Goal: Transaction & Acquisition: Purchase product/service

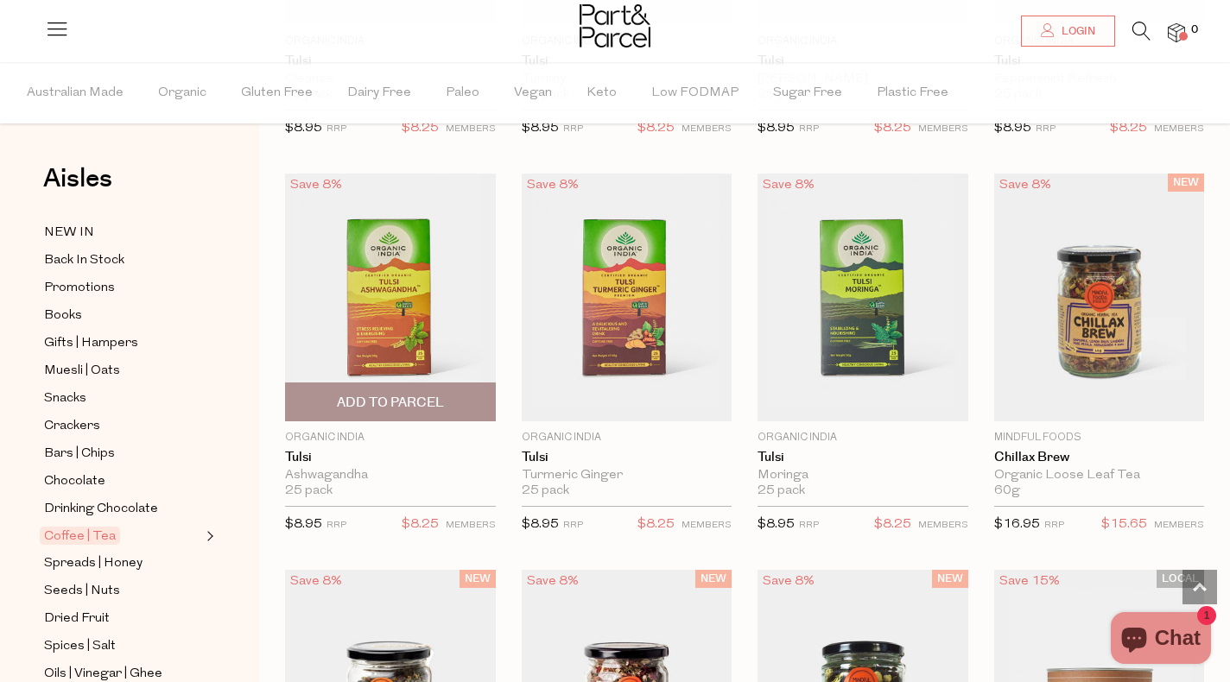
scroll to position [3658, 0]
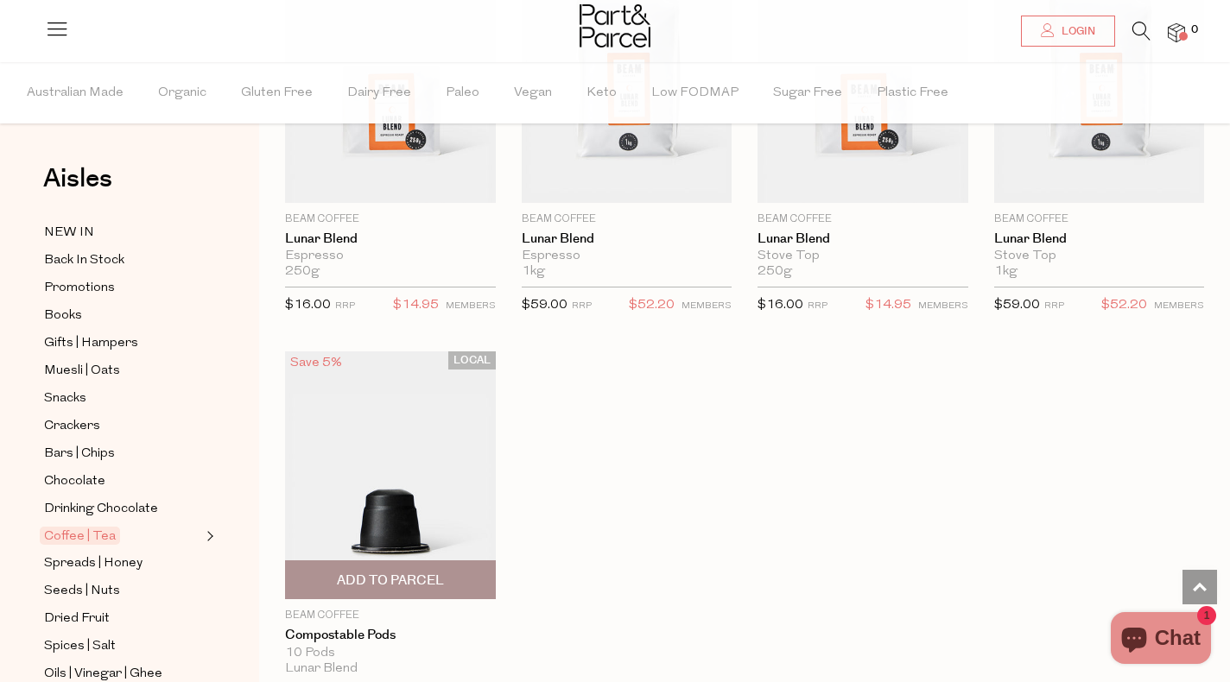
scroll to position [8271, 0]
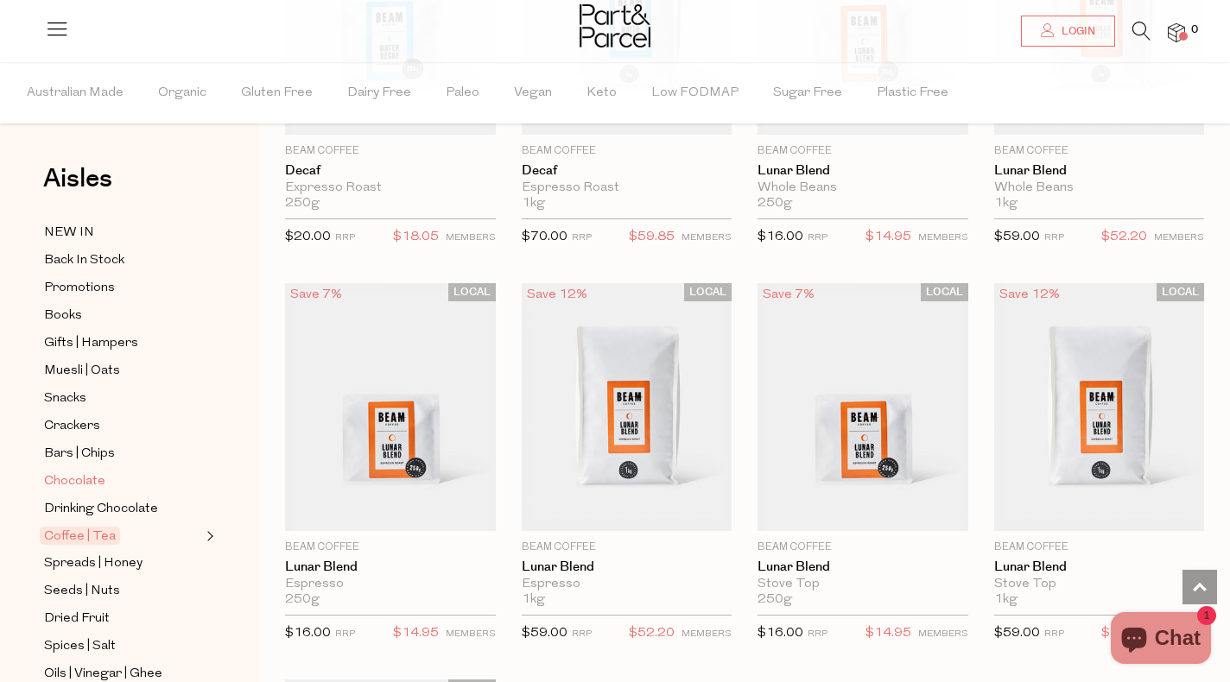
click at [56, 478] on span "Chocolate" at bounding box center [74, 481] width 61 height 21
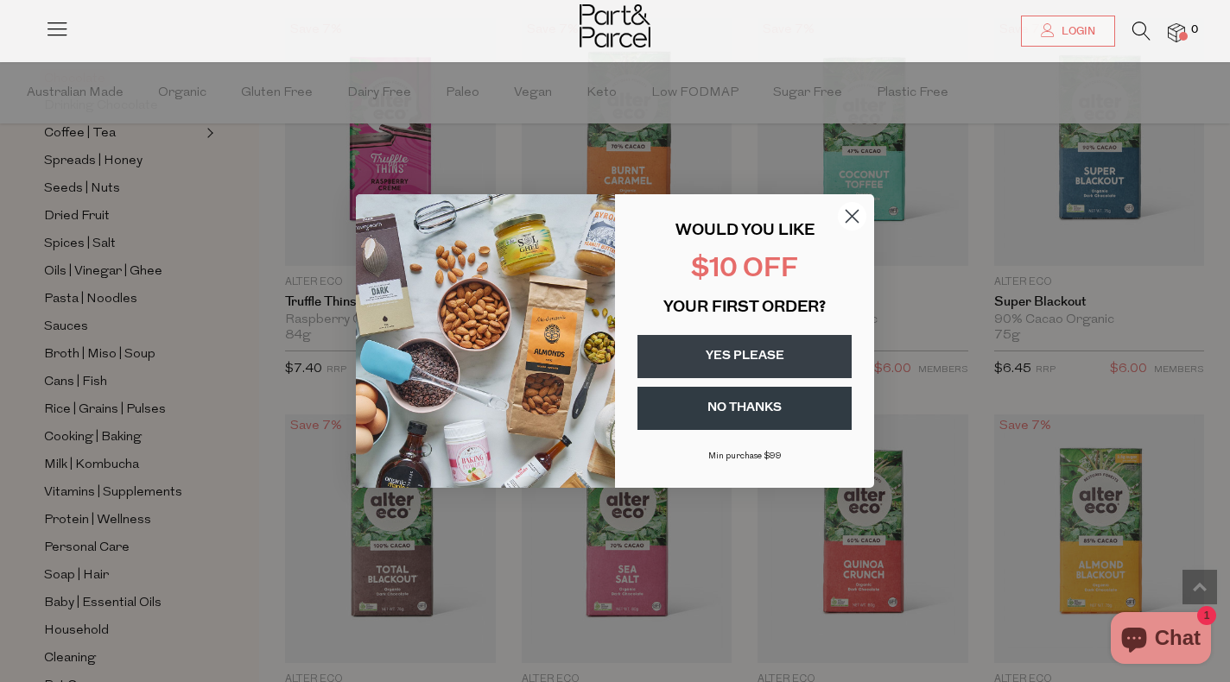
scroll to position [1797, 0]
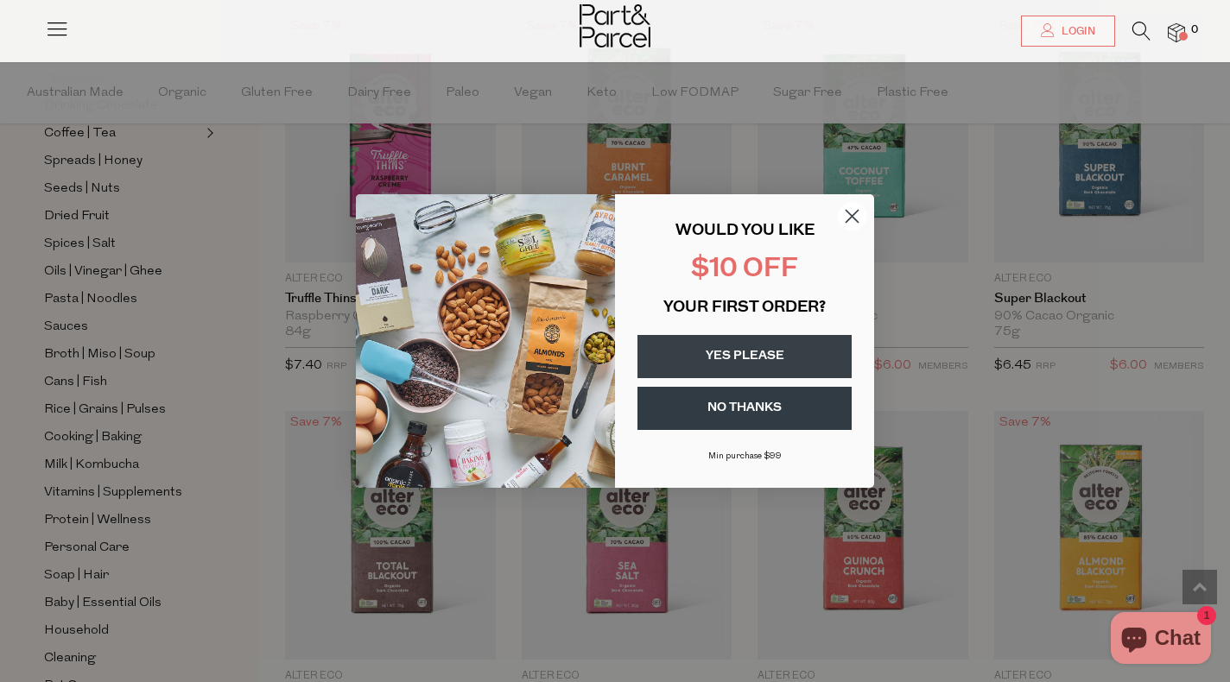
click at [852, 218] on icon "Close dialog" at bounding box center [852, 217] width 12 height 12
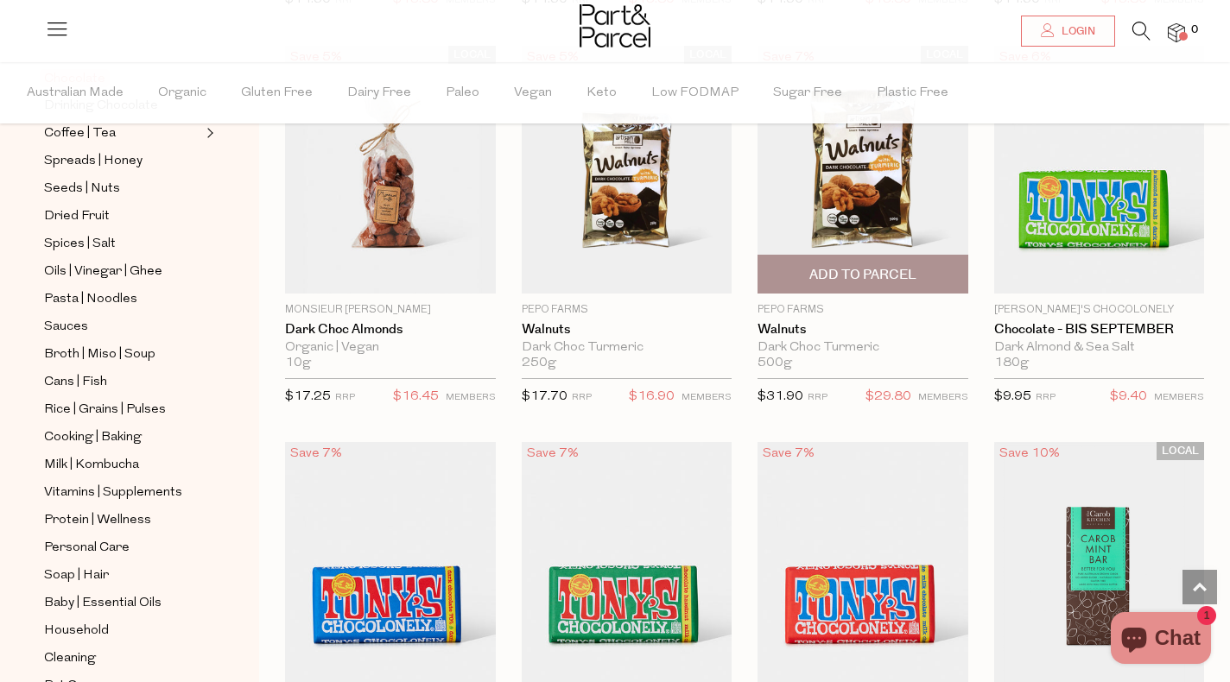
scroll to position [4517, 0]
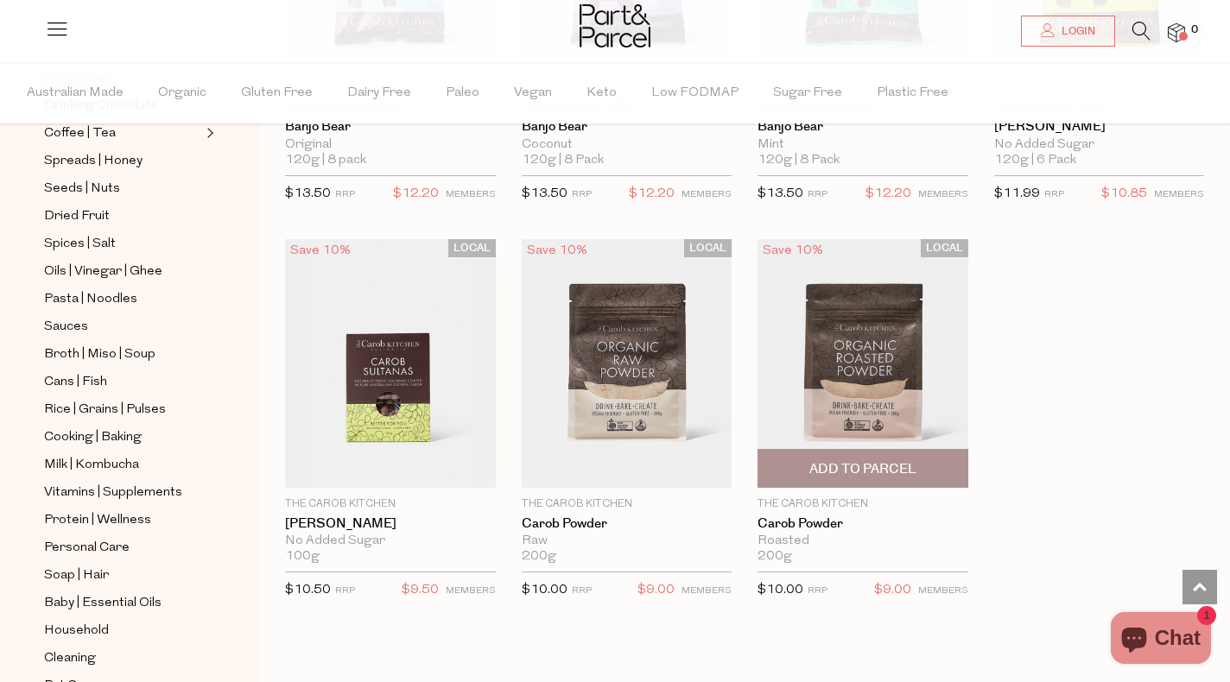
scroll to position [5919, 0]
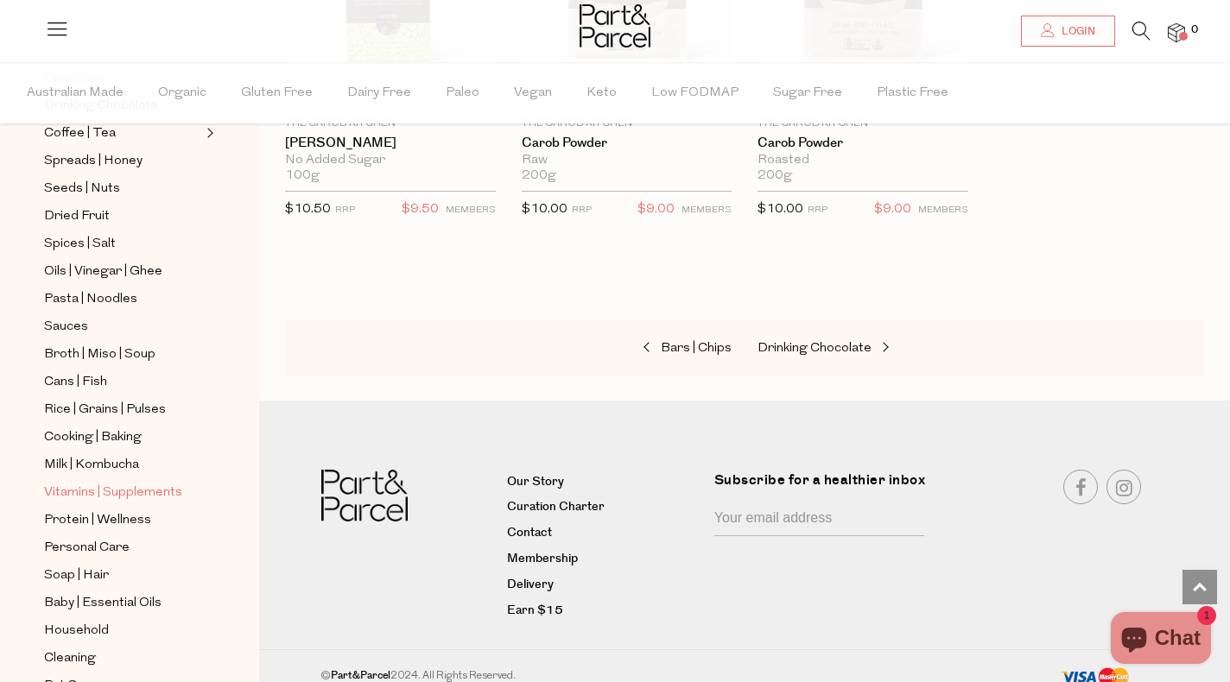
click at [98, 491] on span "Vitamins | Supplements" at bounding box center [113, 493] width 138 height 21
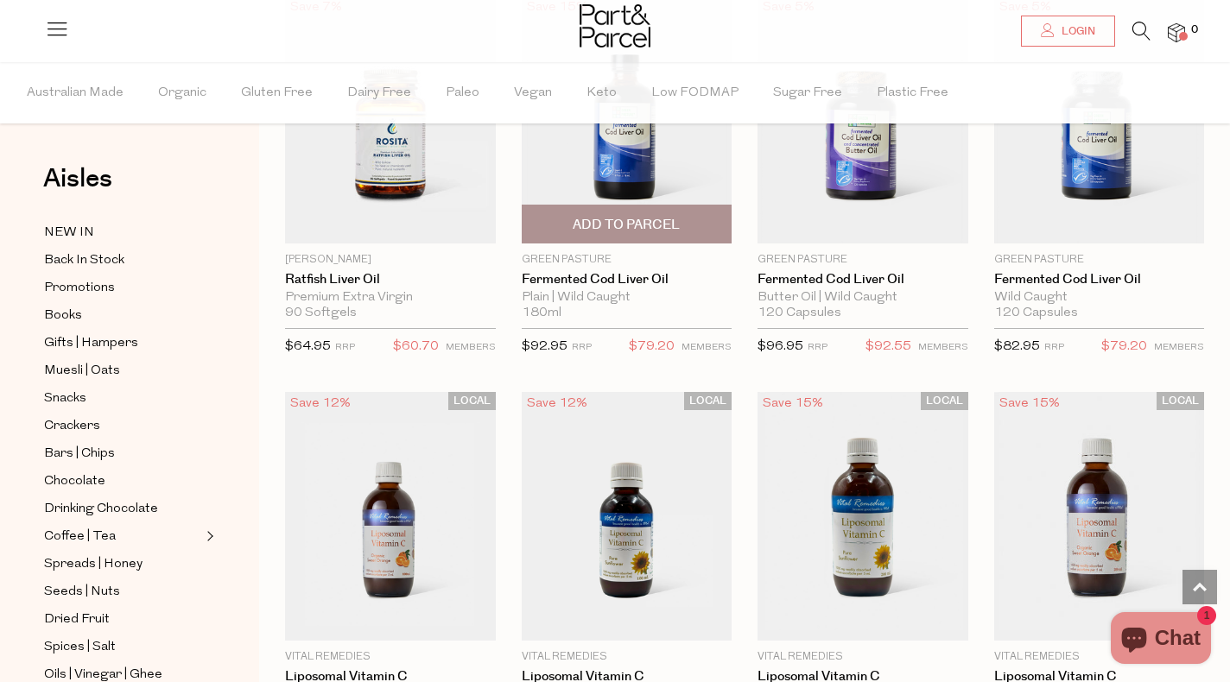
scroll to position [4391, 0]
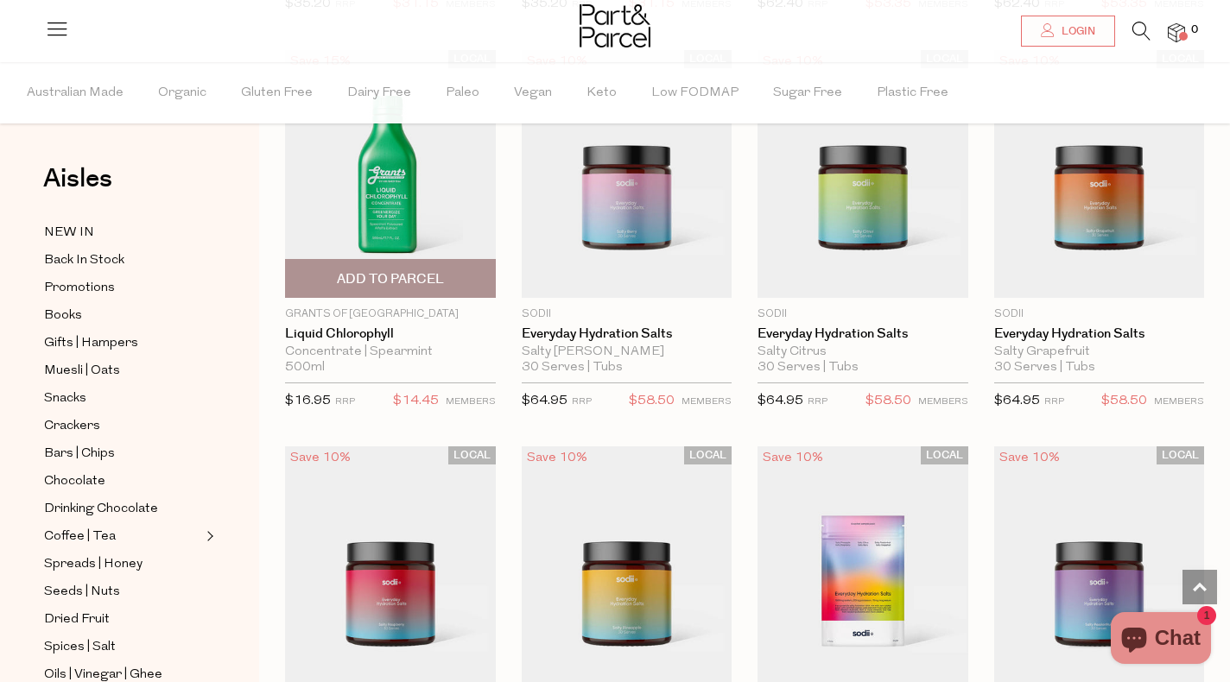
scroll to position [4118, 0]
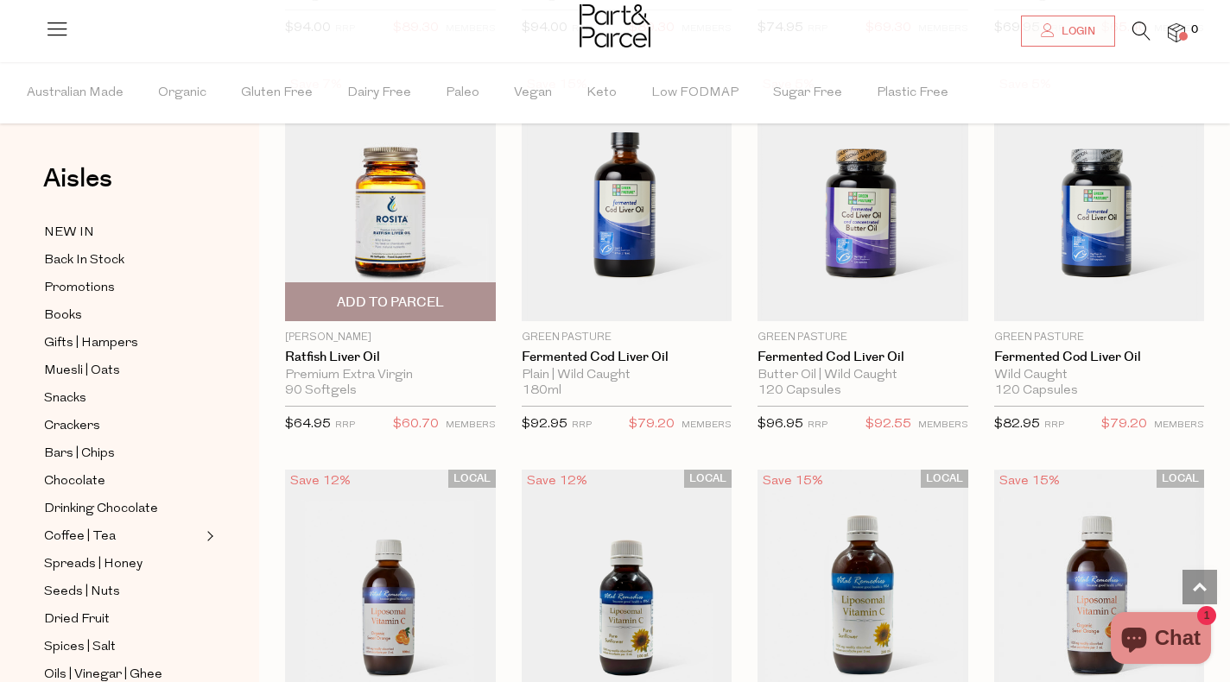
click at [395, 208] on img at bounding box center [390, 197] width 211 height 248
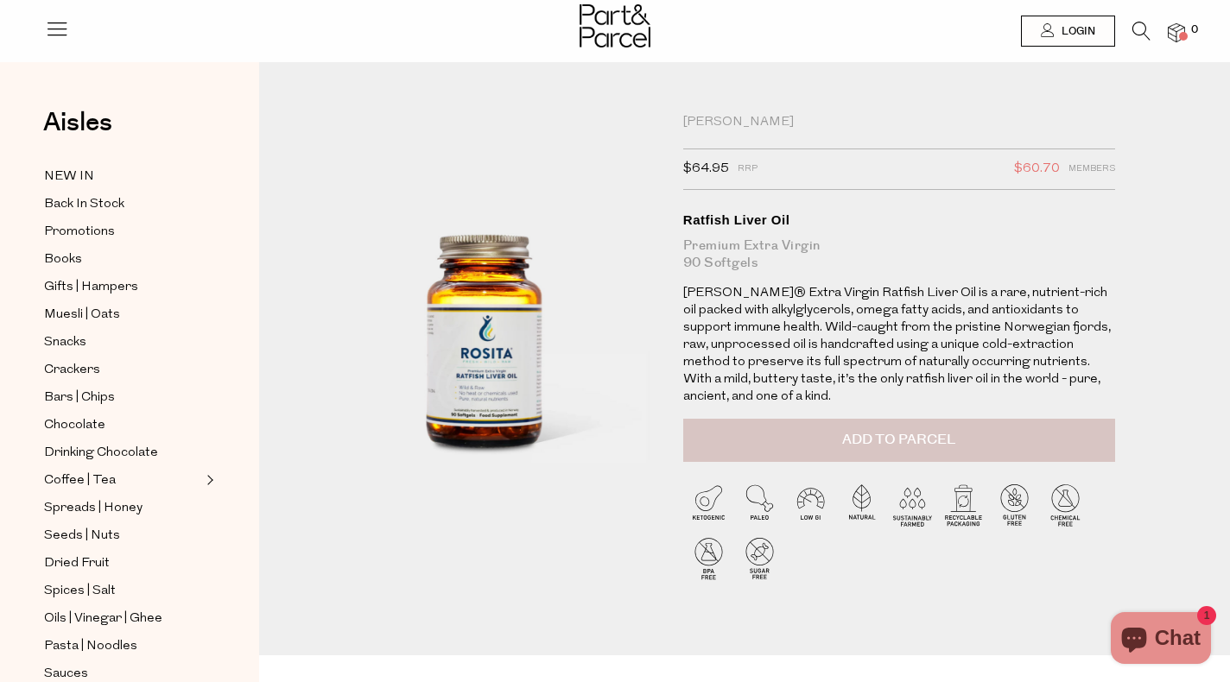
click at [814, 419] on button "Add to Parcel" at bounding box center [899, 440] width 432 height 43
click at [1139, 28] on icon at bounding box center [1141, 31] width 18 height 19
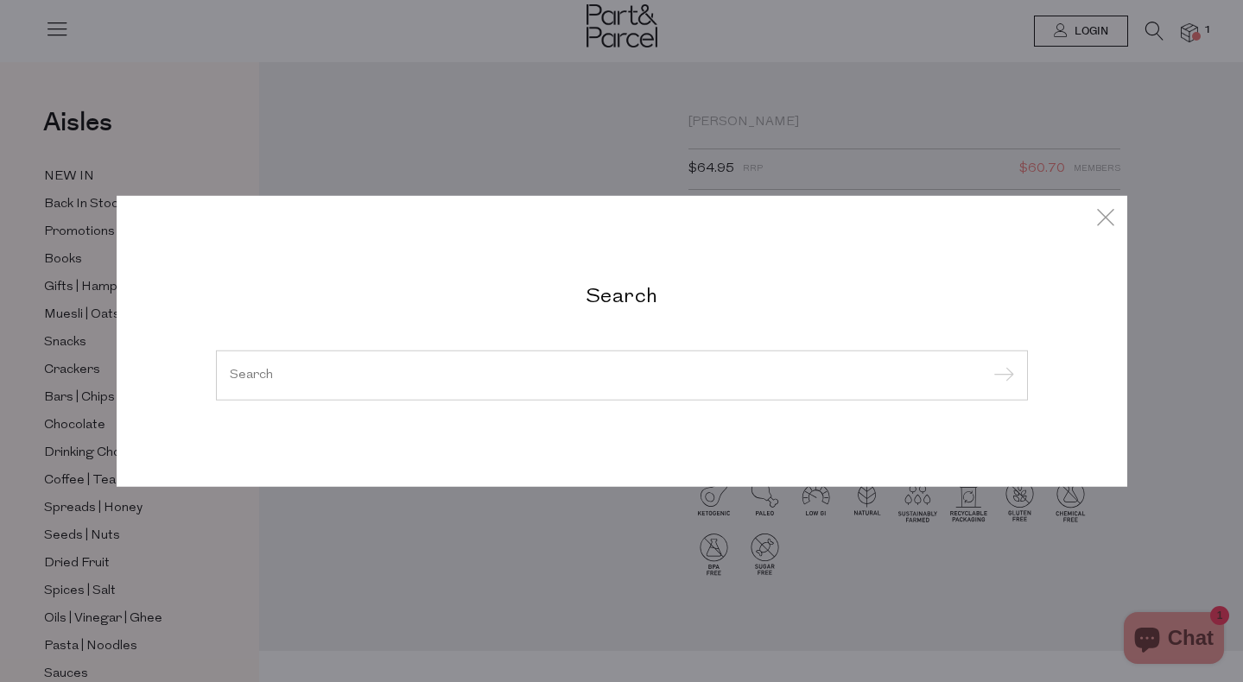
click at [895, 113] on div "Search" at bounding box center [622, 341] width 1010 height 682
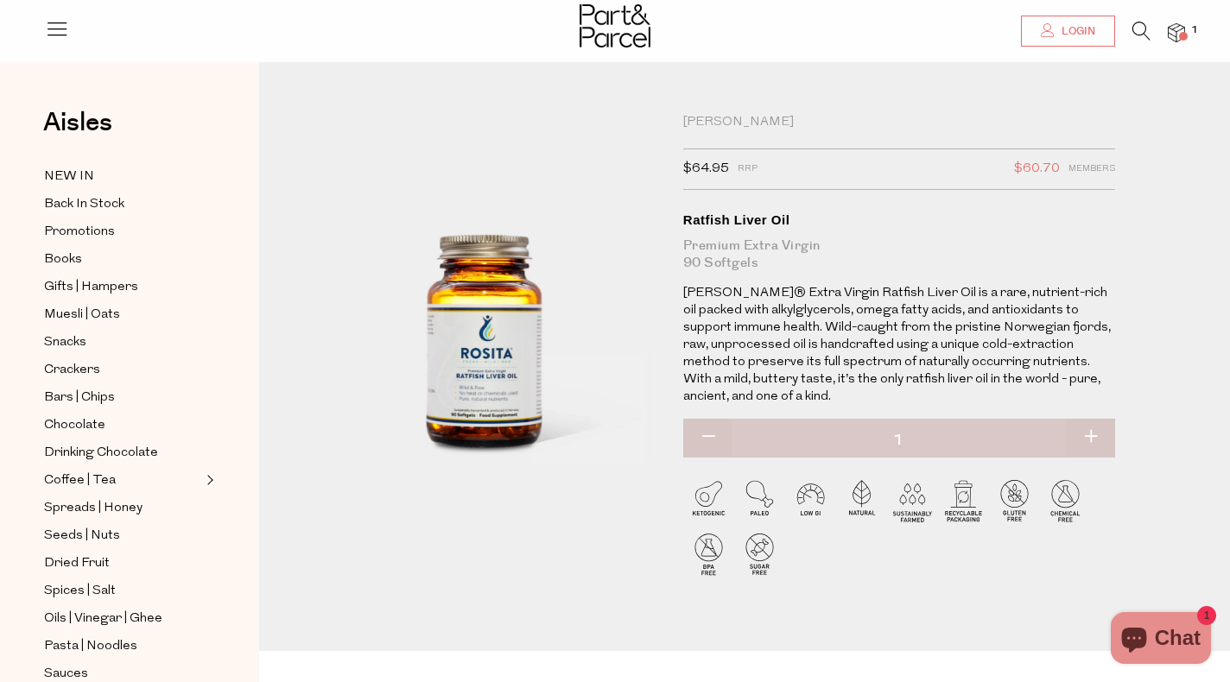
click at [1070, 36] on span "Login" at bounding box center [1076, 31] width 38 height 15
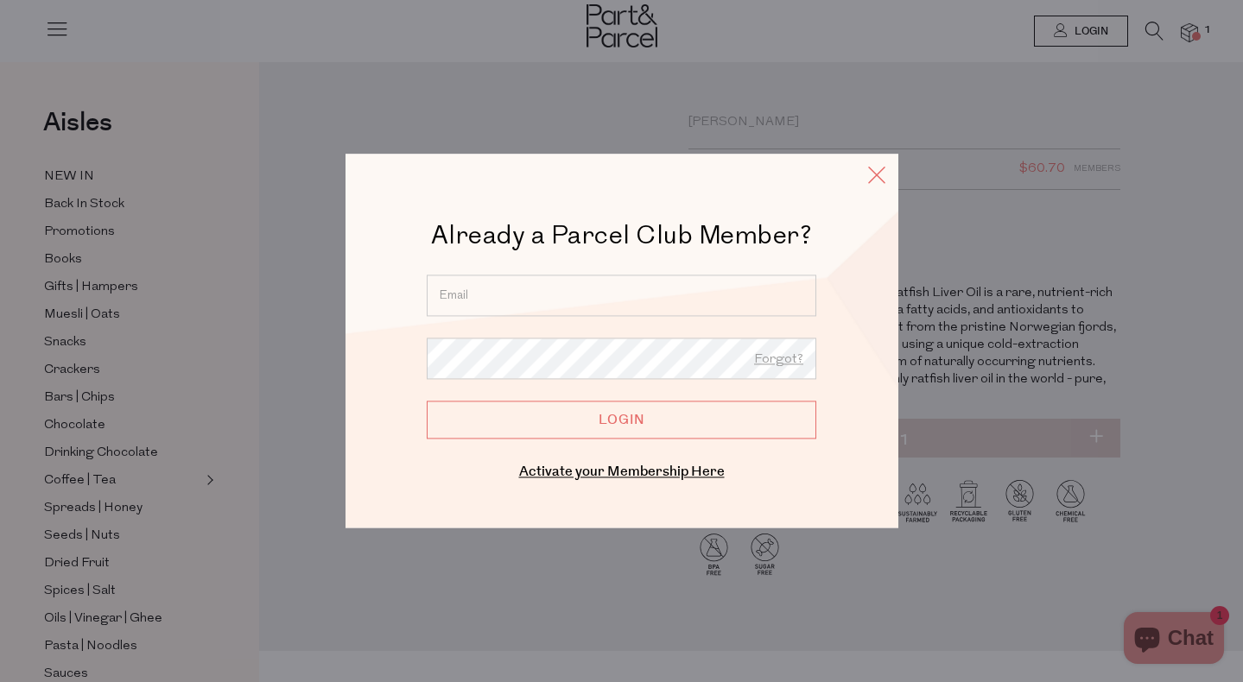
click at [878, 174] on icon at bounding box center [876, 174] width 26 height 25
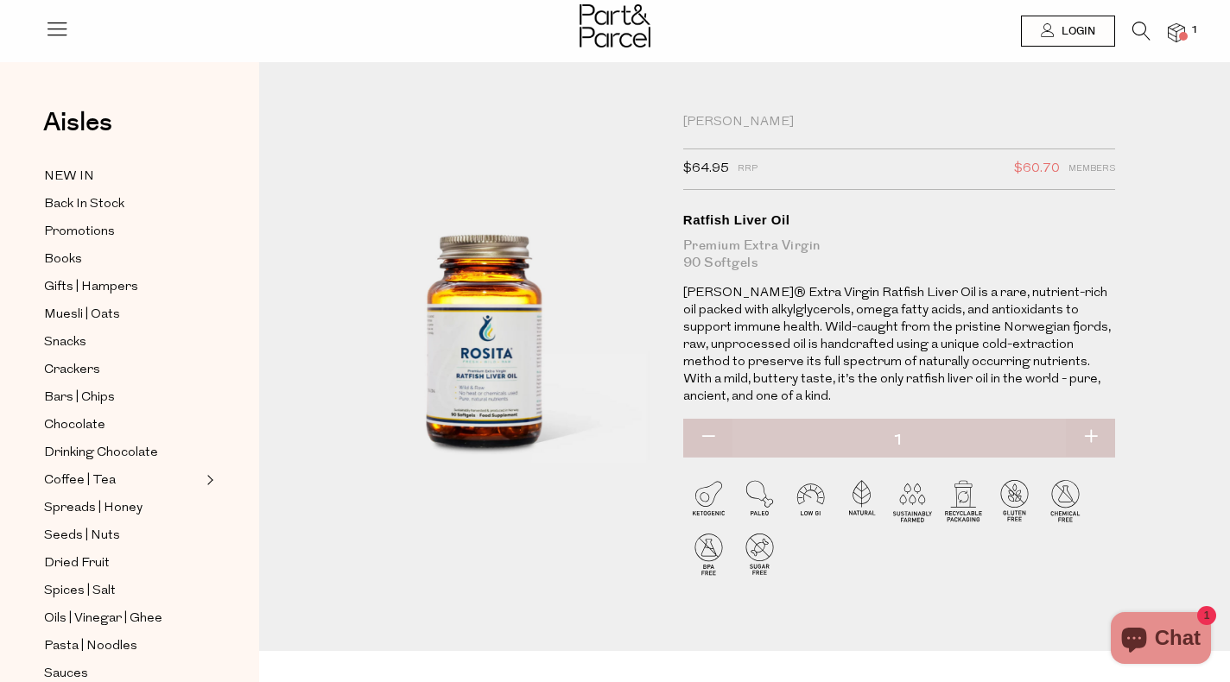
click at [69, 20] on div at bounding box center [615, 28] width 1230 height 56
click at [54, 27] on icon at bounding box center [57, 28] width 24 height 24
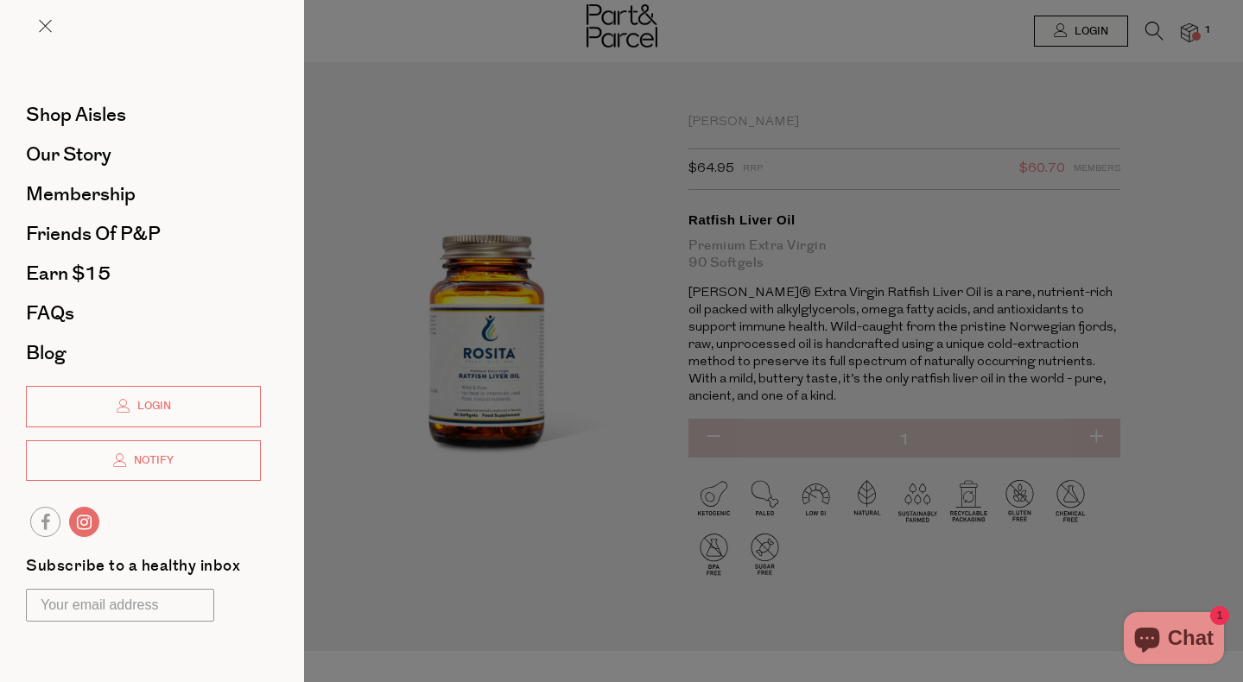
click at [91, 521] on link at bounding box center [84, 522] width 30 height 30
